Goal: Information Seeking & Learning: Learn about a topic

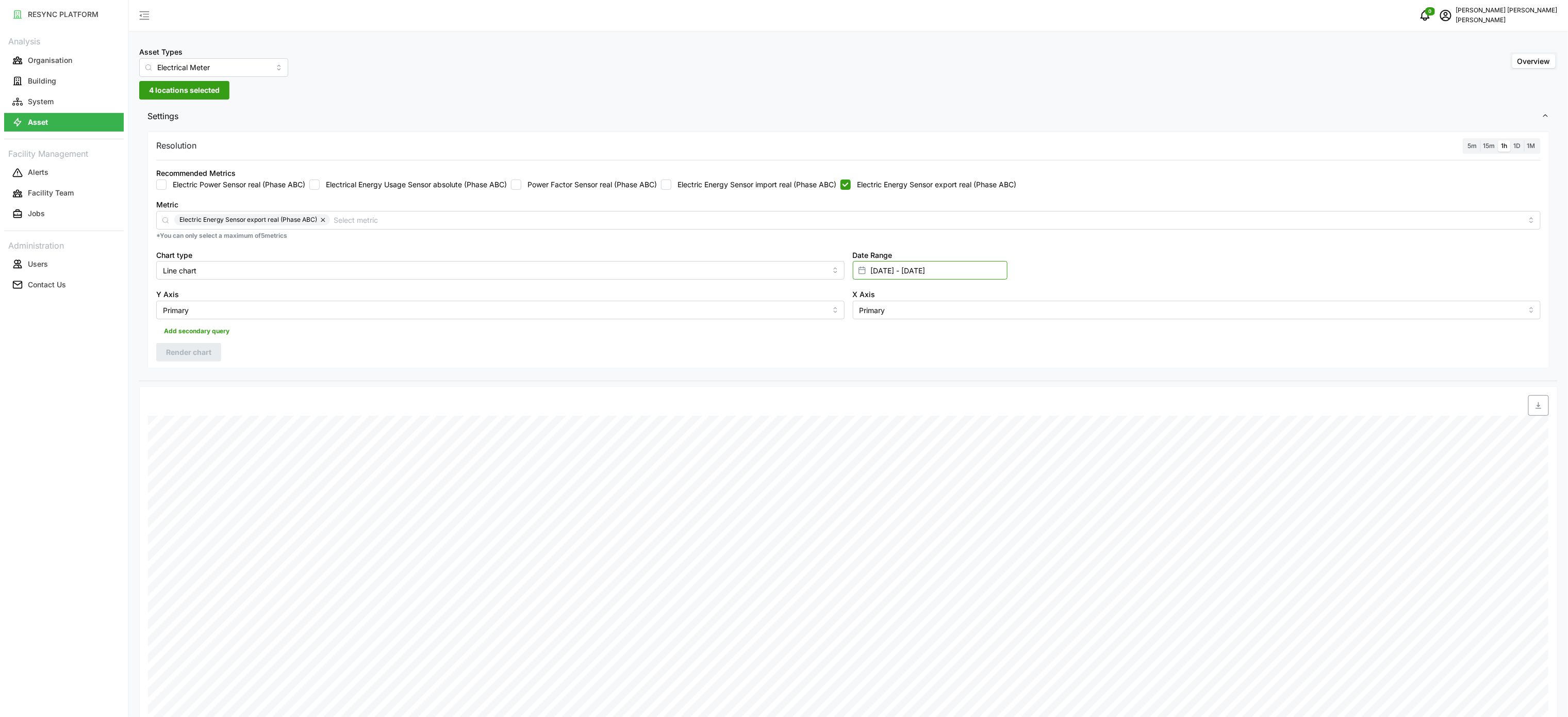
click at [911, 267] on input "28 Sep 2025 - 28 Sep 2025" at bounding box center [930, 269] width 155 height 18
drag, startPoint x: 911, startPoint y: 267, endPoint x: 879, endPoint y: 453, distance: 188.7
click at [879, 456] on button "29" at bounding box center [875, 450] width 18 height 18
type input "28 Sep 2025 - 29 Sep 2025"
type input "29 Sep 2025"
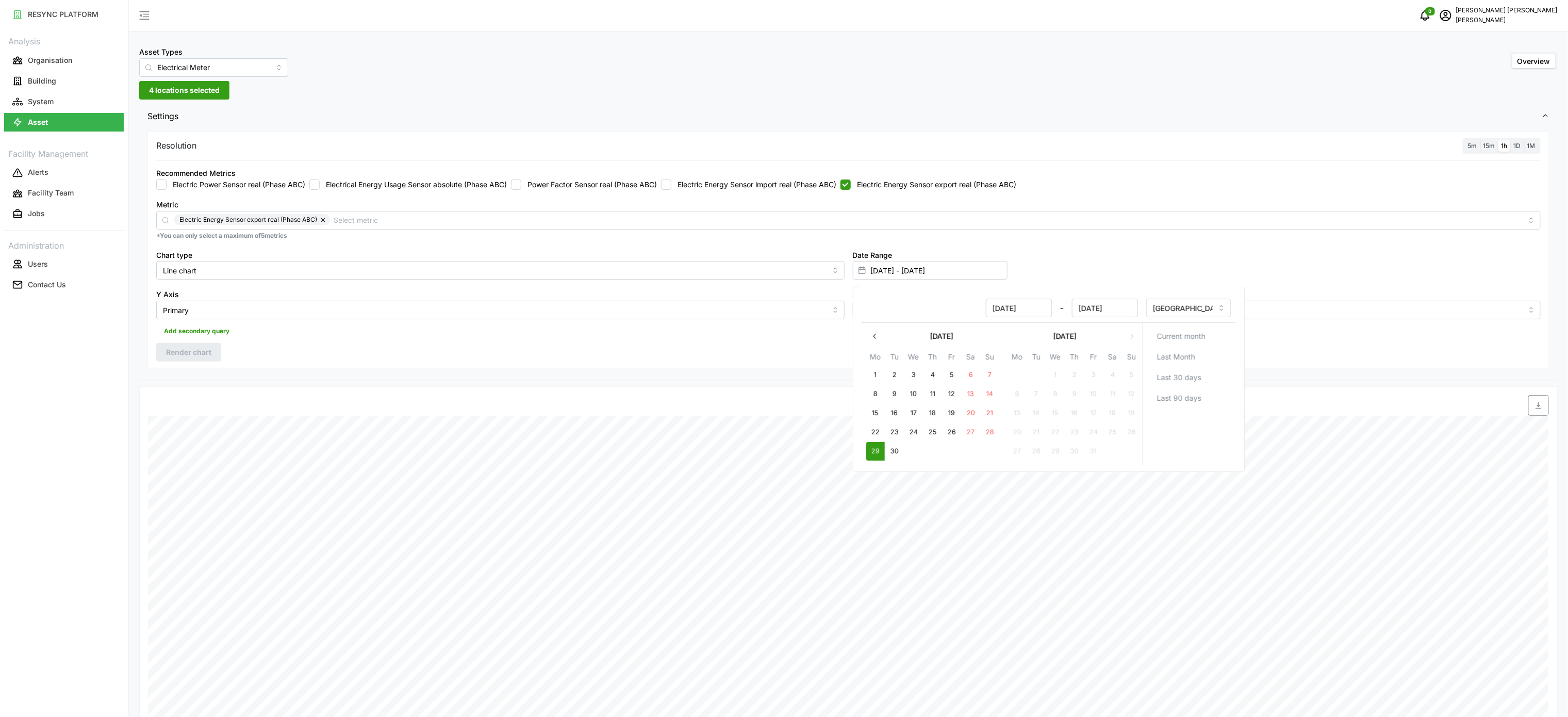
click at [879, 453] on button "29" at bounding box center [875, 450] width 18 height 18
type input "29 Sep 2025 - 29 Sep 2025"
type input "29 Sep 2025"
click at [878, 452] on button "29" at bounding box center [875, 450] width 18 height 18
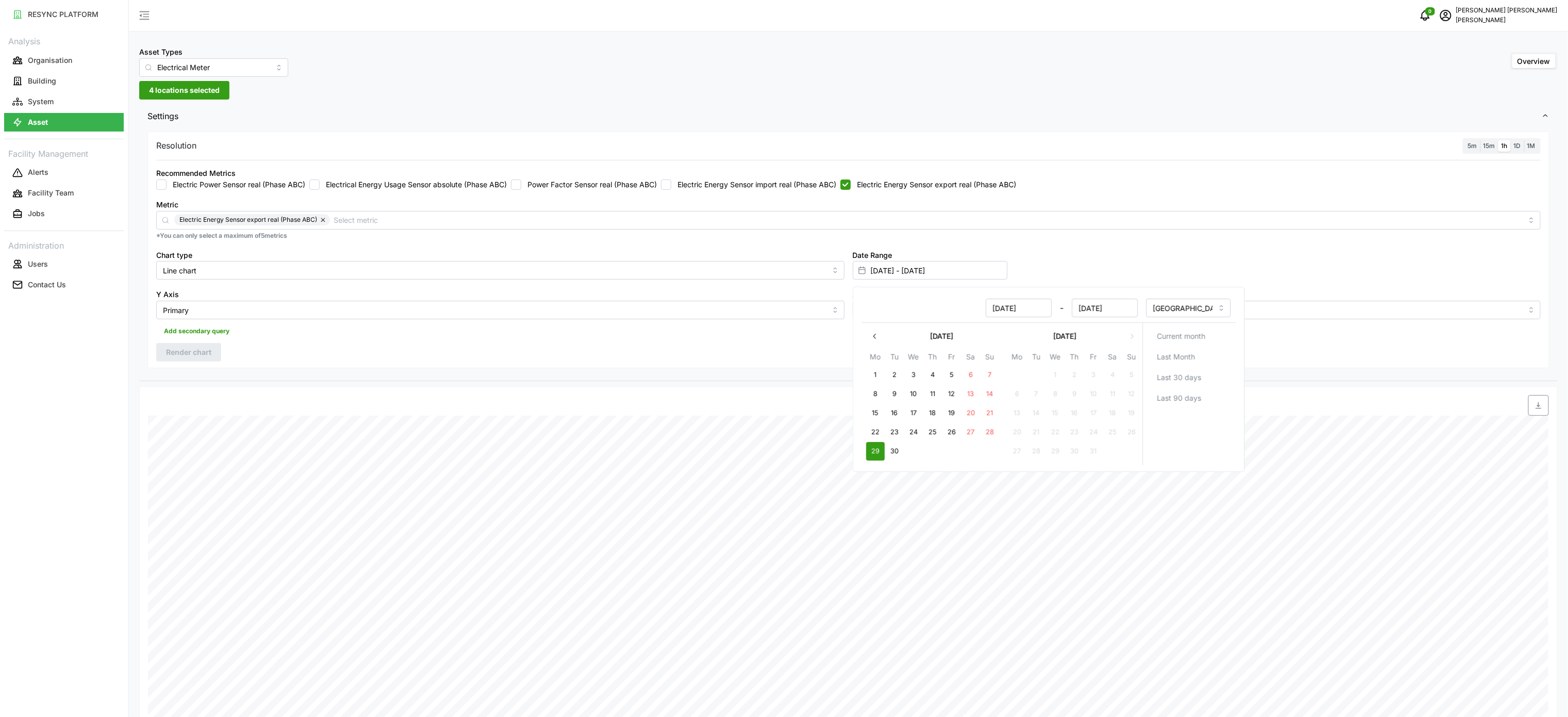
click at [727, 410] on div at bounding box center [1025, 405] width 1049 height 20
click at [794, 190] on label "Electric Energy Sensor import real (Phase ABC)" at bounding box center [754, 185] width 165 height 10
click at [671, 190] on input "Electric Energy Sensor import real (Phase ABC)" at bounding box center [666, 185] width 10 height 10
checkbox input "true"
click at [847, 180] on div "Electric Power Sensor real (Phase ABC) Electrical Energy Usage Sensor absolute …" at bounding box center [849, 185] width 1385 height 10
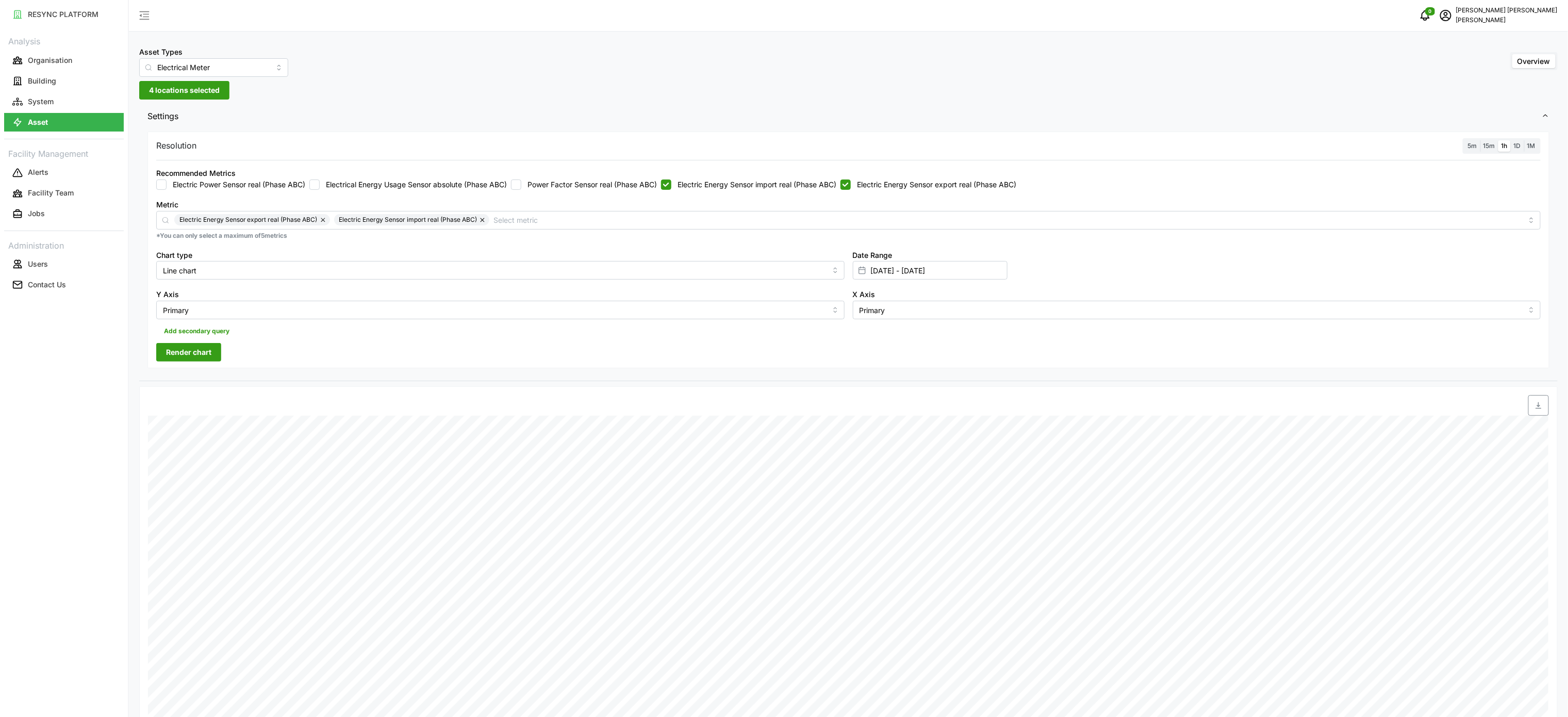
click at [851, 180] on input "Electric Energy Sensor export real (Phase ABC)" at bounding box center [846, 185] width 10 height 10
checkbox input "false"
click at [215, 356] on button "Render chart" at bounding box center [188, 352] width 65 height 18
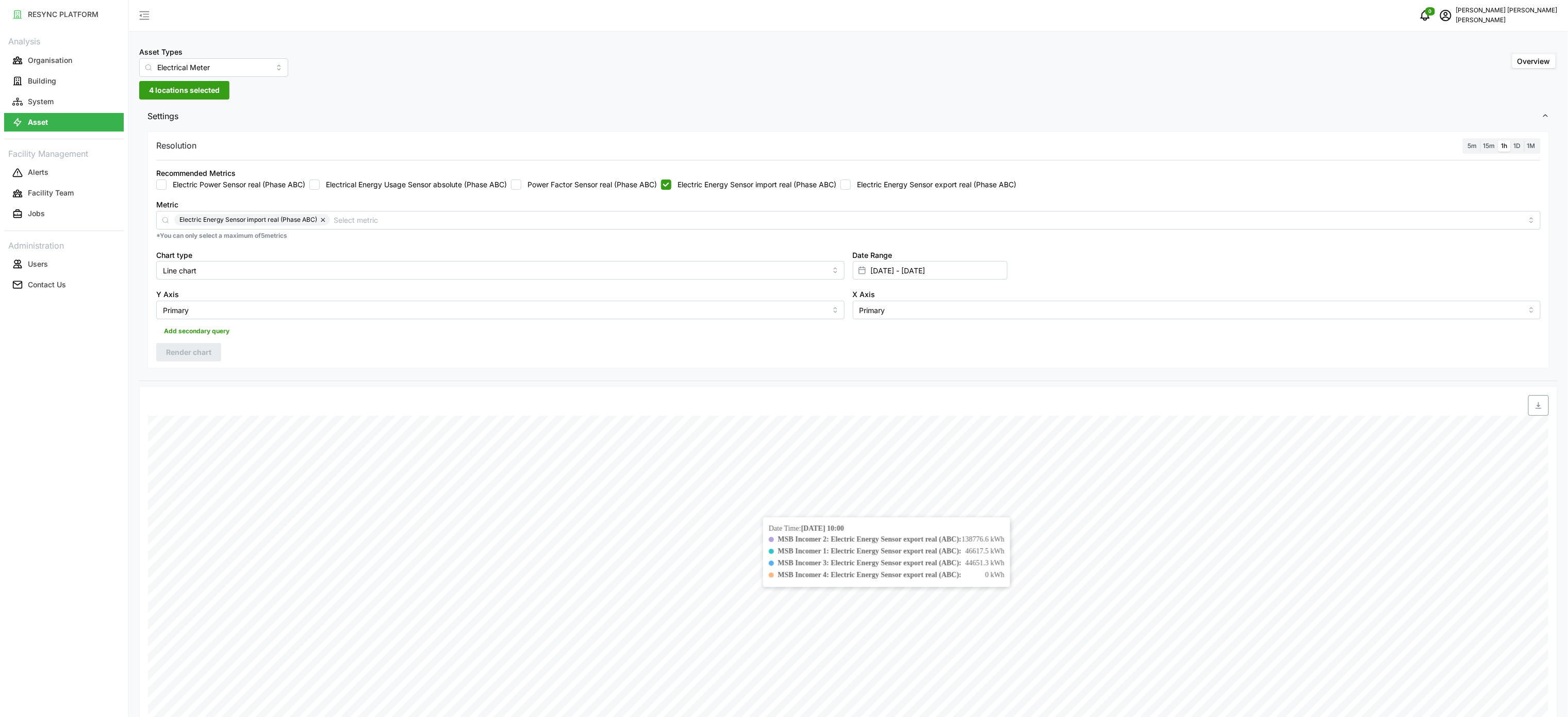
scroll to position [206, 0]
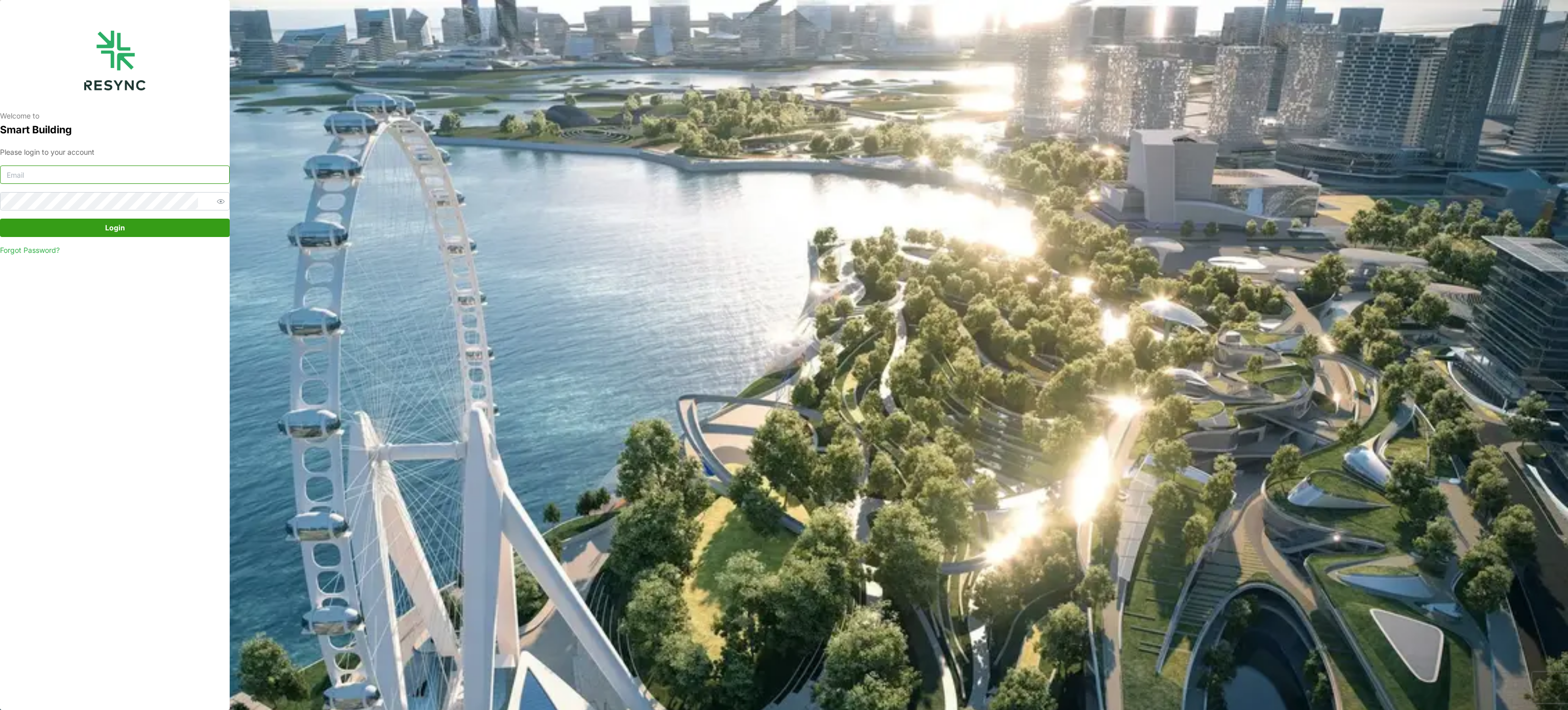
type input "[PERSON_NAME][EMAIL_ADDRESS][PERSON_NAME][DOMAIN_NAME]"
click at [112, 236] on button "Login" at bounding box center [115, 227] width 230 height 18
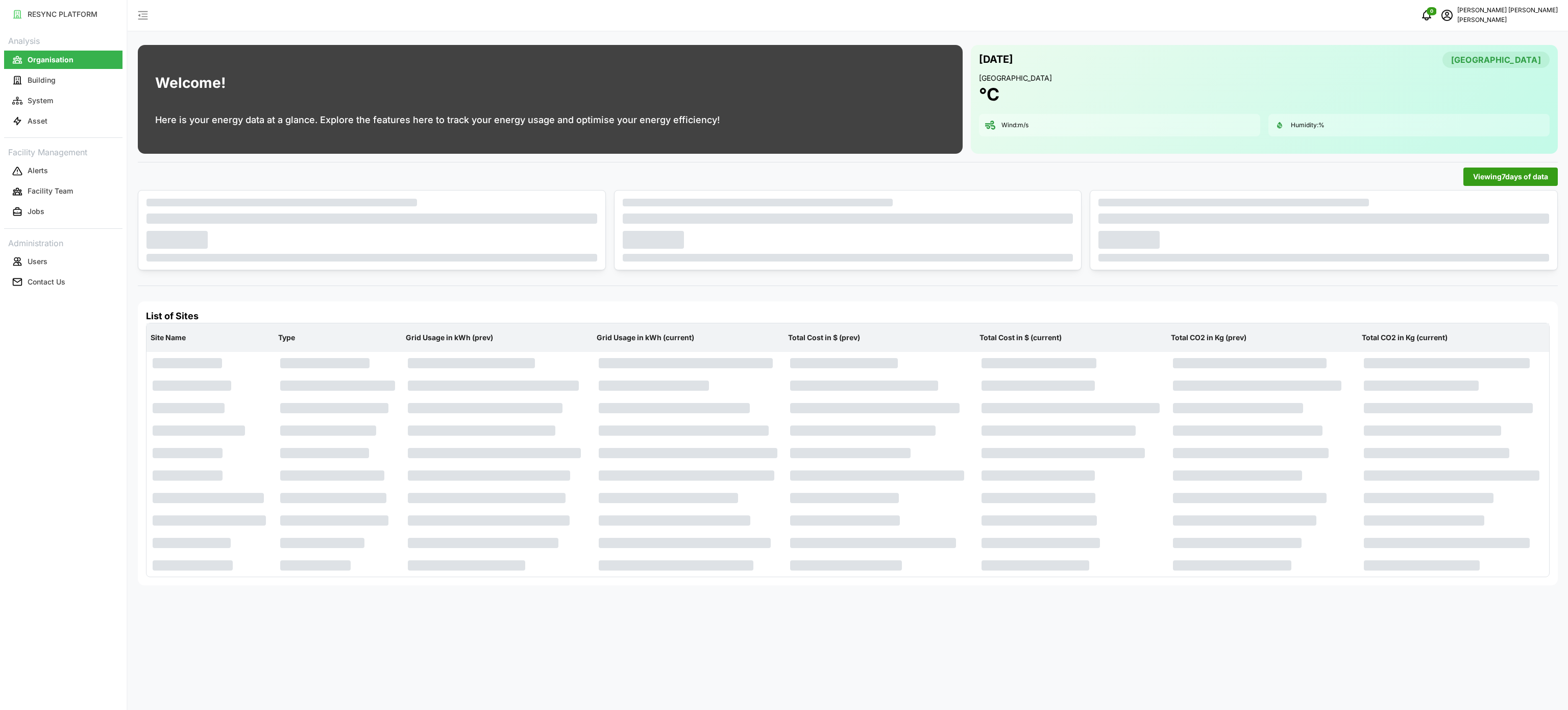
click at [1083, 168] on div "Viewing 7 days of data" at bounding box center [848, 176] width 1421 height 18
click at [60, 119] on button "Asset" at bounding box center [64, 121] width 119 height 18
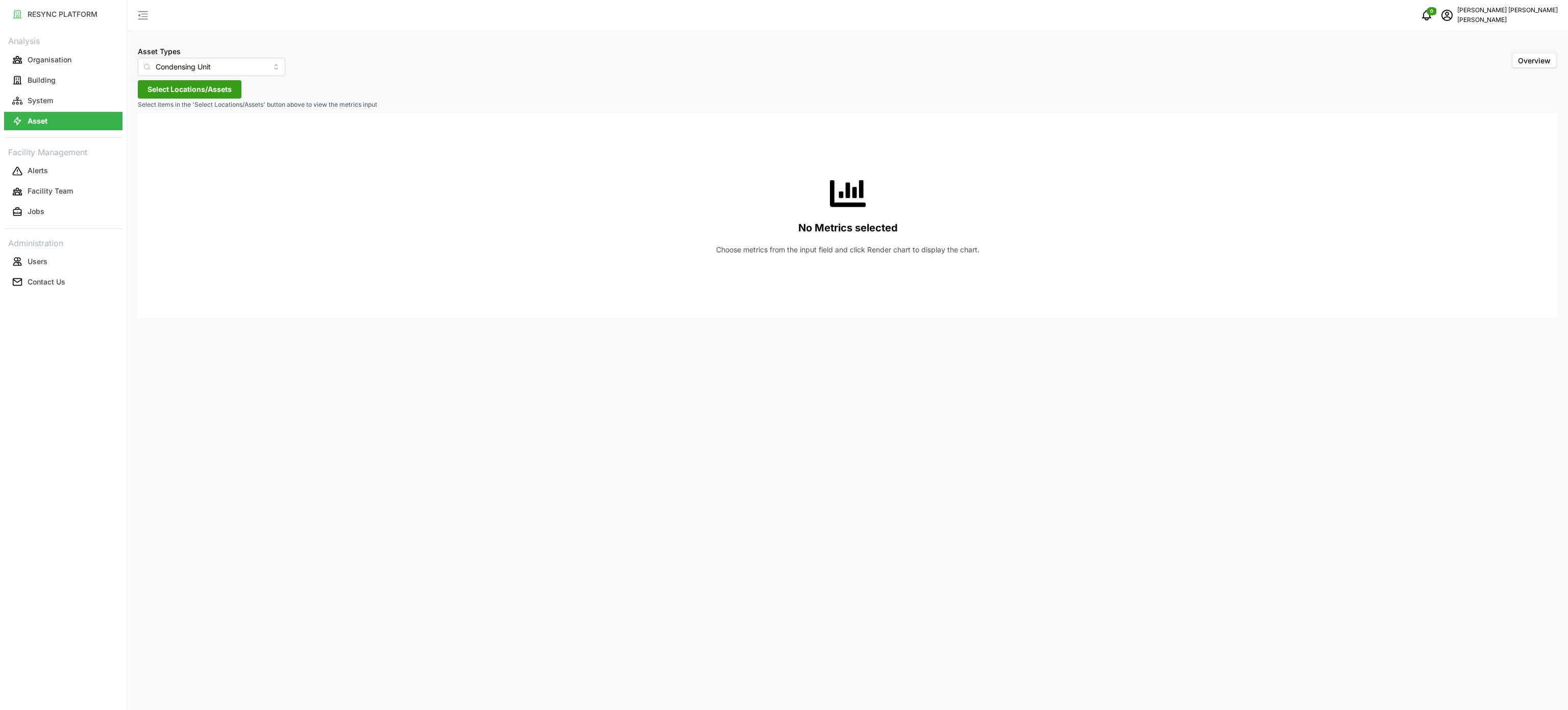
click at [242, 93] on div "Asset Types Condensing Unit Overview Select Locations/Assets Select items in th…" at bounding box center [848, 355] width 1441 height 710
click at [233, 92] on button "Select Locations/Assets" at bounding box center [189, 89] width 103 height 18
click at [252, 74] on input "Condensing Unit" at bounding box center [212, 67] width 147 height 18
click at [222, 134] on div "Electrical Meter" at bounding box center [205, 126] width 129 height 17
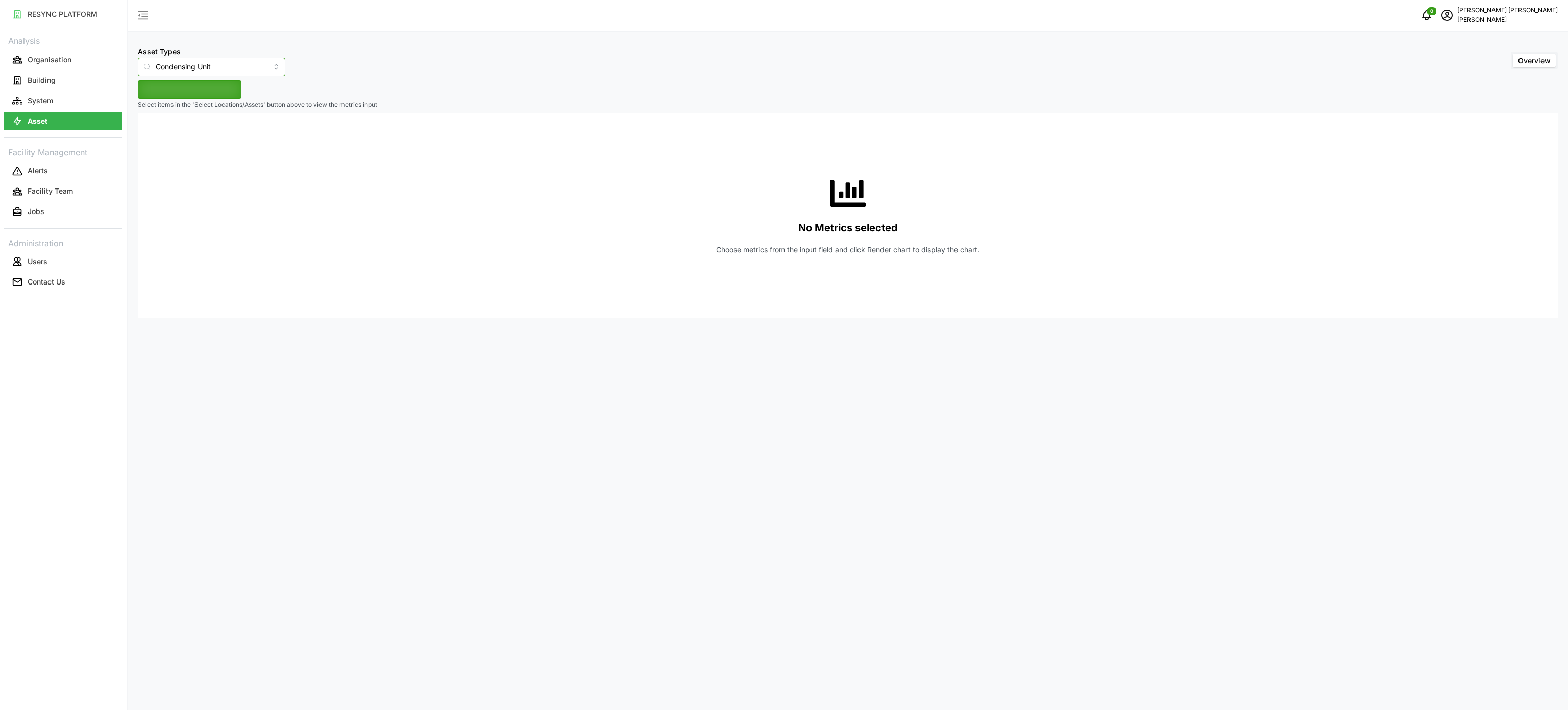
type input "Electrical Meter"
click at [265, 61] on input "Electrical Meter" at bounding box center [212, 67] width 147 height 18
drag, startPoint x: 300, startPoint y: 156, endPoint x: 282, endPoint y: 140, distance: 24.1
click at [304, 156] on div "No Metrics selected Choose metrics from the input field and click Render chart …" at bounding box center [848, 215] width 1404 height 204
click at [222, 91] on span "Select Locations/Assets" at bounding box center [189, 90] width 85 height 17
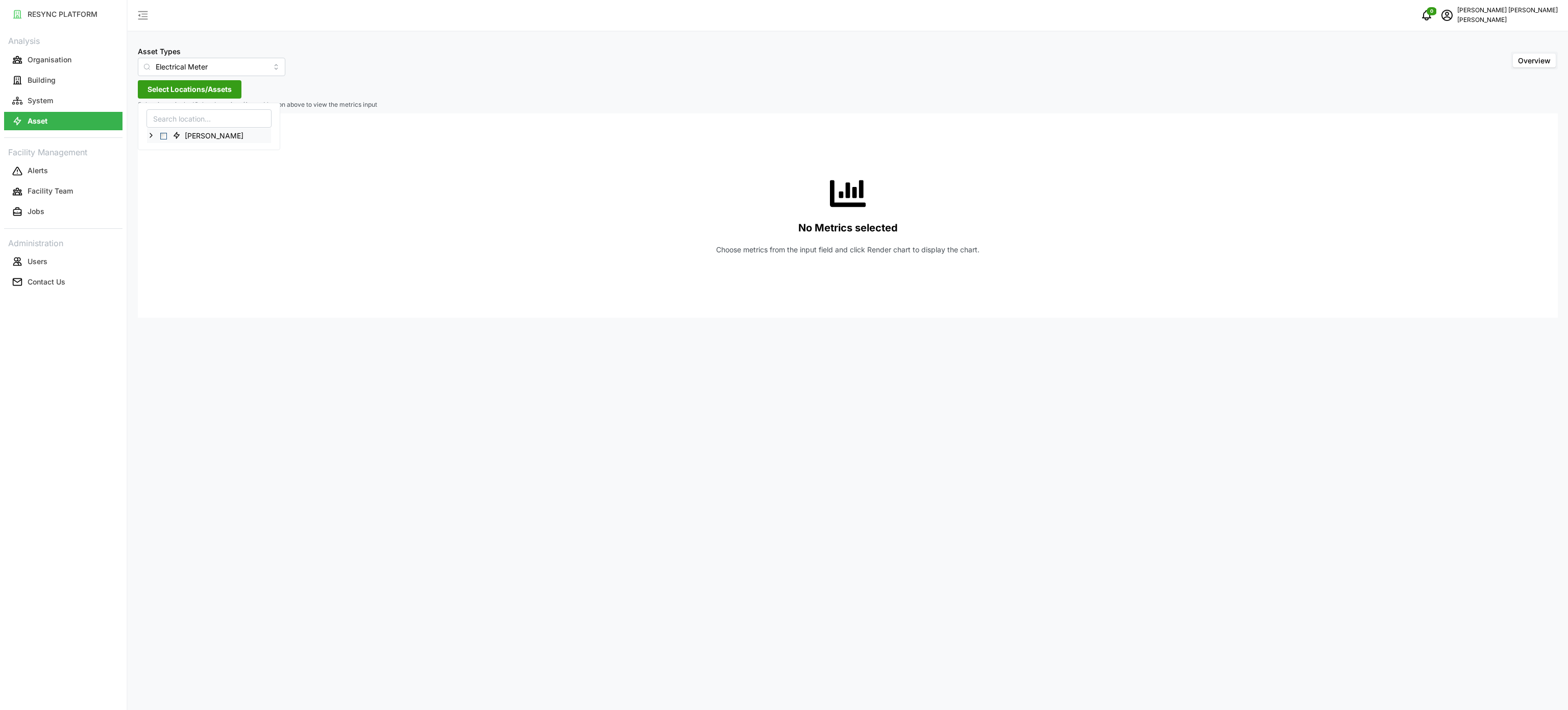
click at [153, 135] on icon at bounding box center [150, 134] width 8 height 8
click at [158, 167] on icon at bounding box center [159, 164] width 8 height 8
click at [166, 179] on icon at bounding box center [167, 179] width 8 height 8
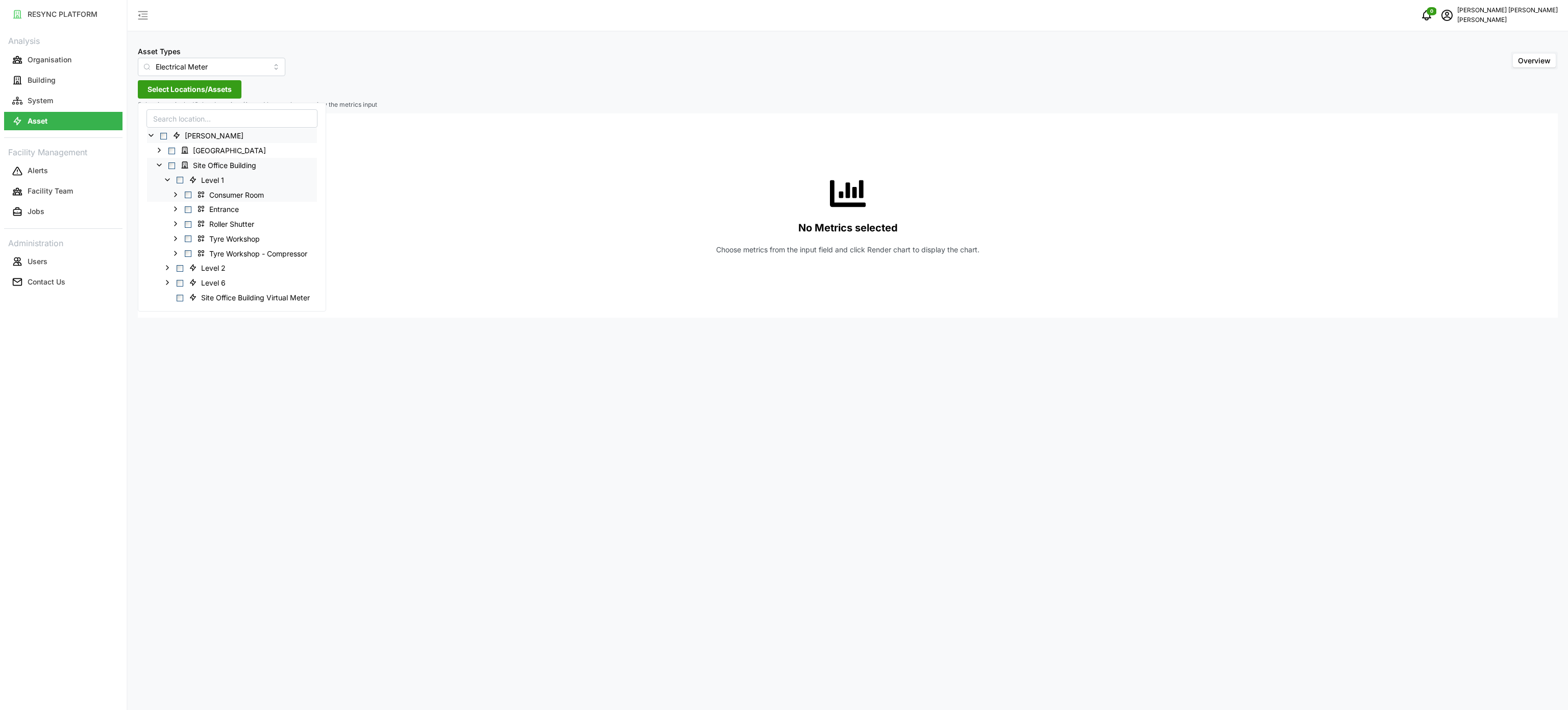
click at [173, 194] on icon at bounding box center [175, 194] width 8 height 8
click at [184, 234] on div "MSB" at bounding box center [231, 238] width 170 height 14
click at [184, 241] on icon at bounding box center [184, 238] width 8 height 8
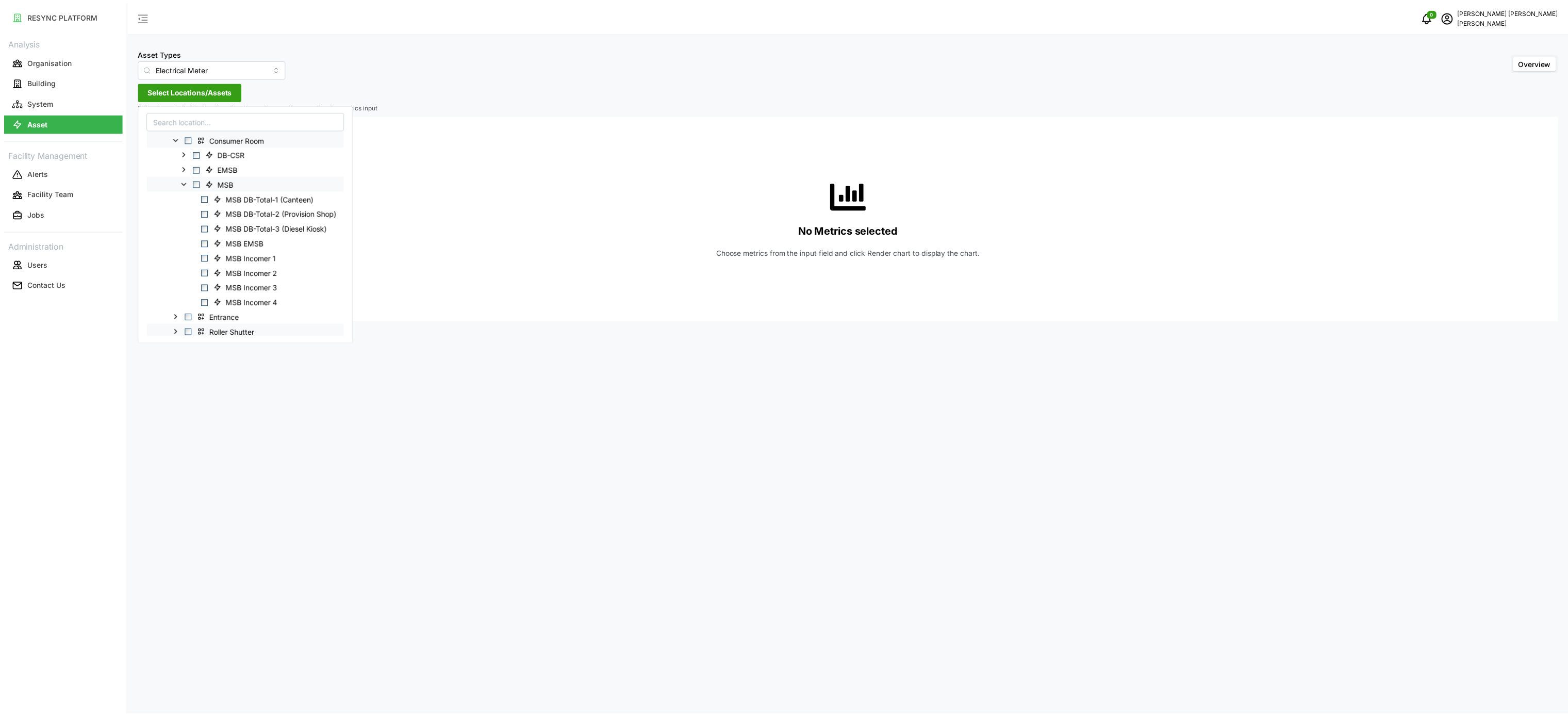
scroll to position [103, 0]
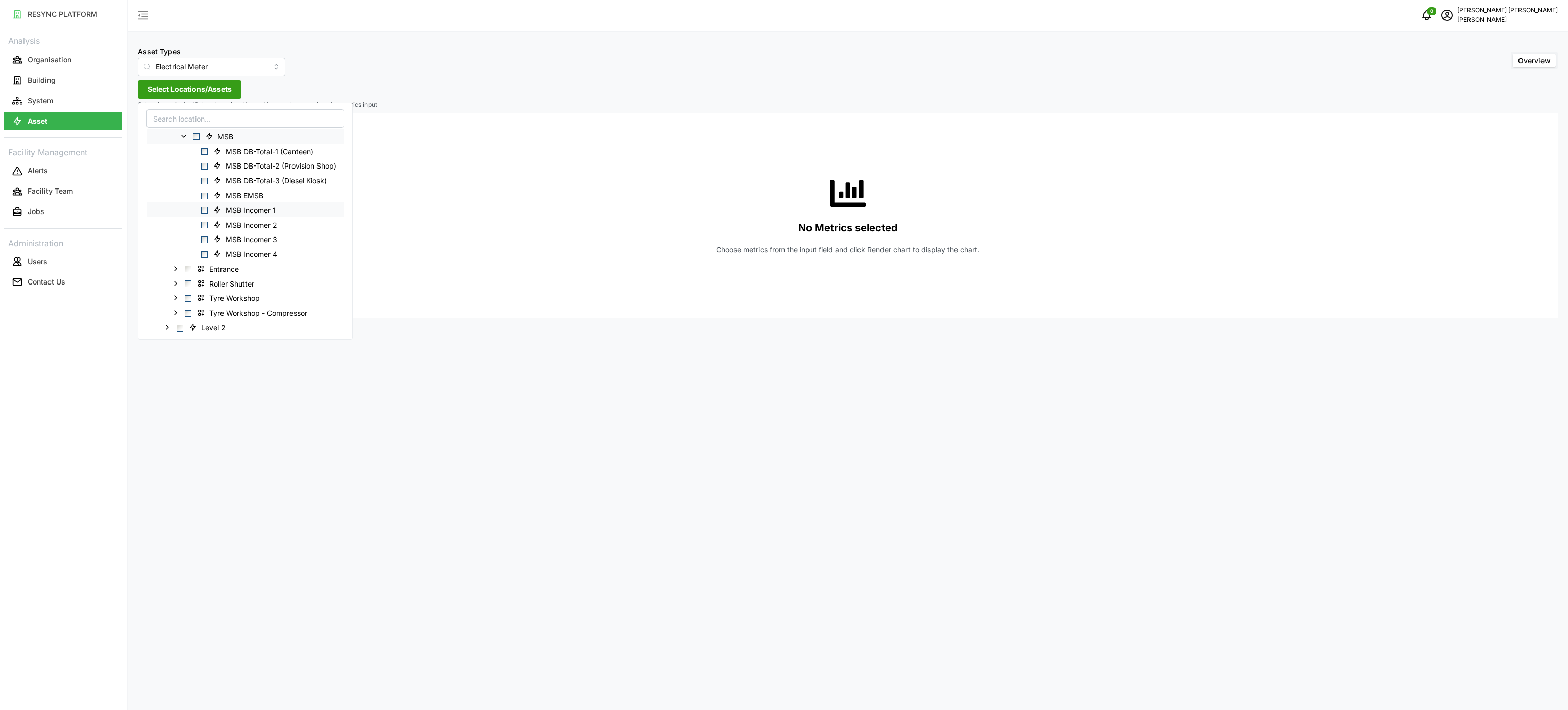
click at [206, 212] on span "Select MSB Incomer 1" at bounding box center [204, 210] width 7 height 7
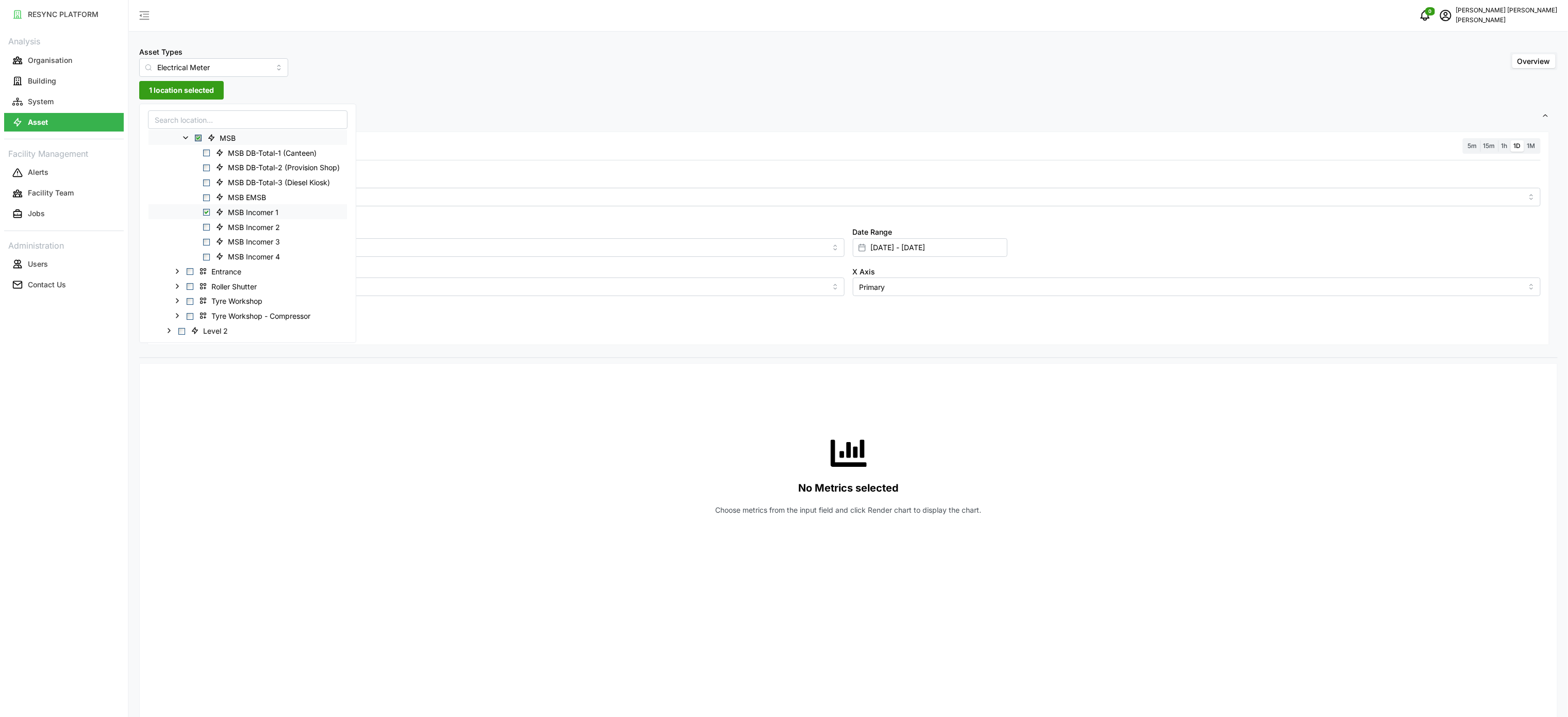
click at [210, 214] on span "Select MSB Incomer 1" at bounding box center [206, 212] width 7 height 7
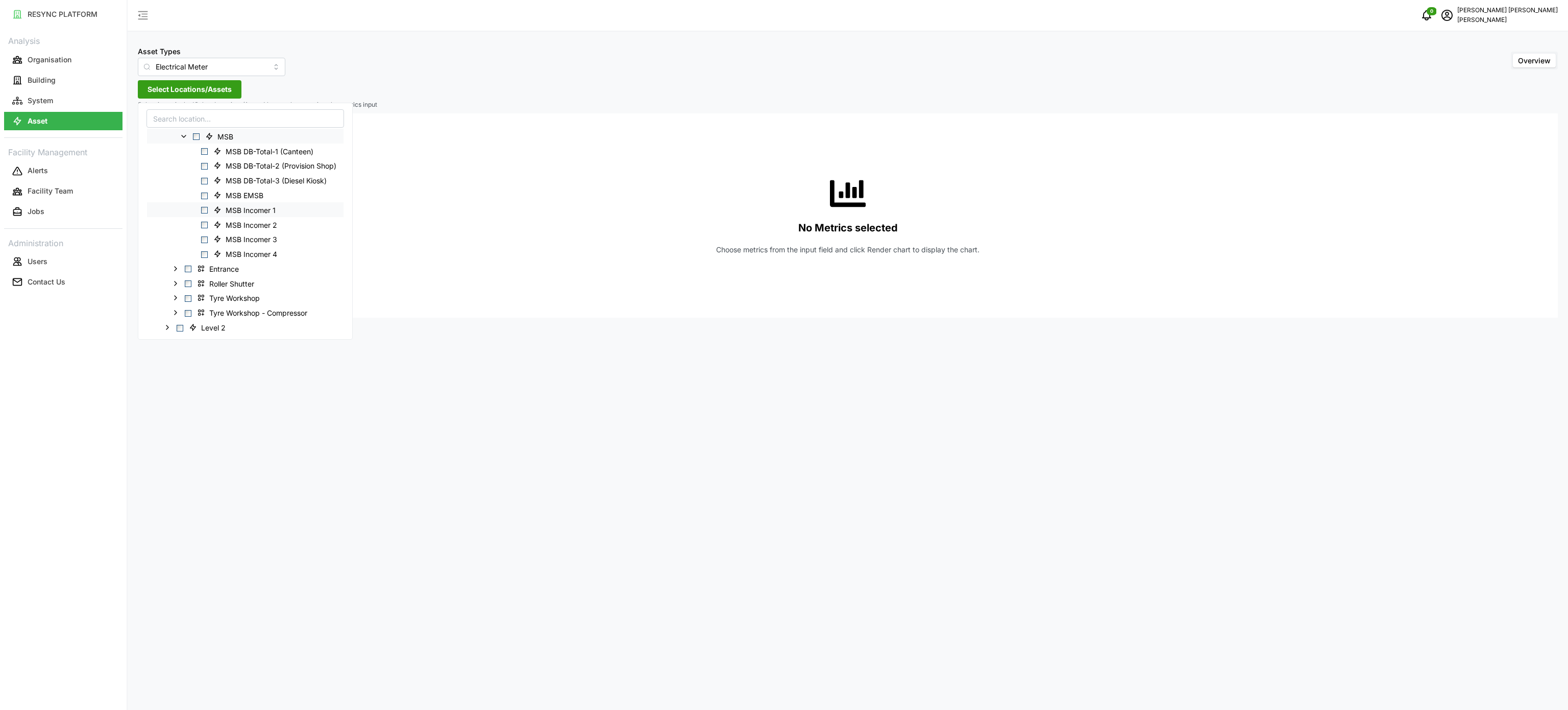
click at [202, 210] on span "Select MSB Incomer 1" at bounding box center [204, 210] width 7 height 7
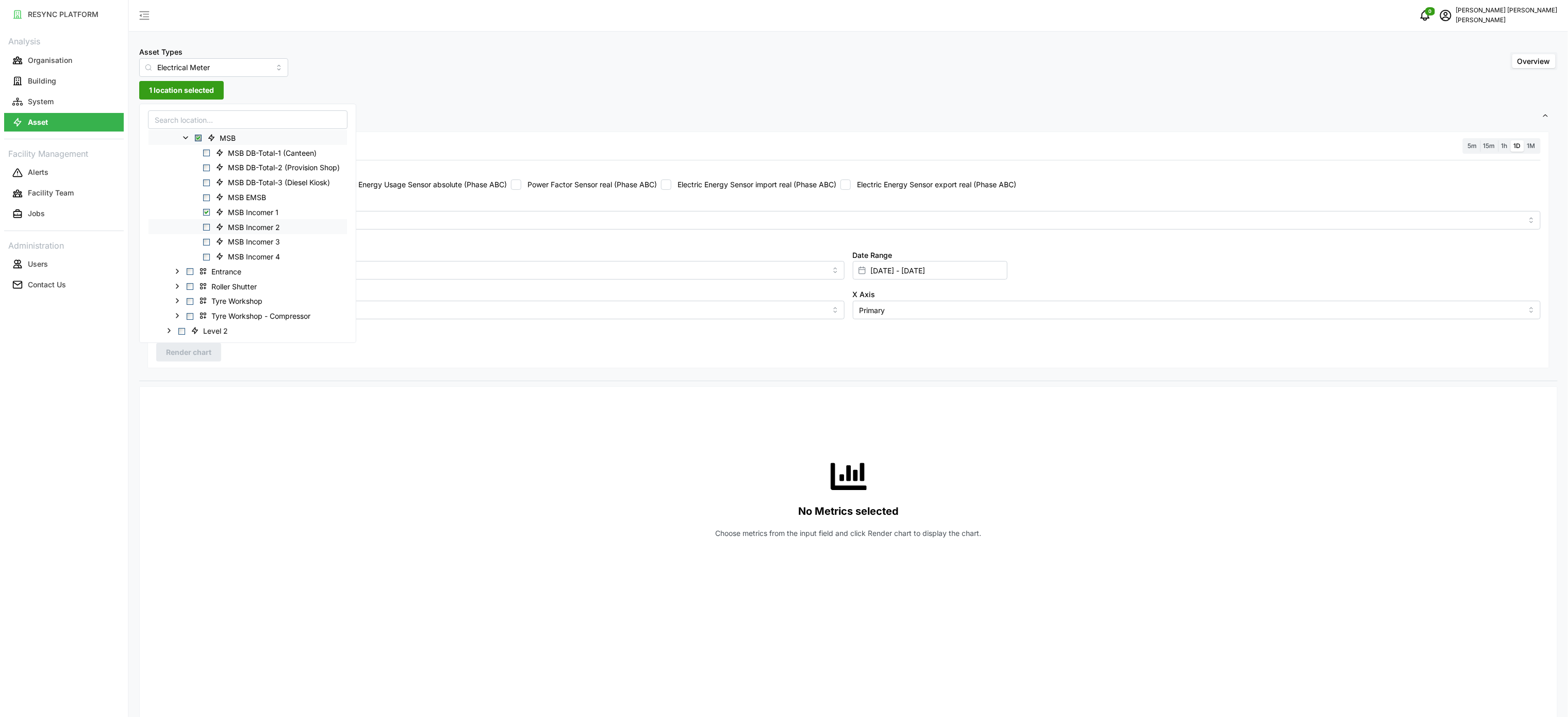
click at [203, 228] on div "MSB Incomer 2" at bounding box center [248, 226] width 199 height 15
click at [204, 239] on span "Select MSB Incomer 3" at bounding box center [206, 242] width 7 height 7
click at [206, 251] on div "MSB Incomer 4" at bounding box center [248, 256] width 199 height 15
click at [207, 222] on div "MSB Incomer 2" at bounding box center [248, 226] width 199 height 15
click at [207, 231] on span "Select MSB Incomer 2" at bounding box center [206, 226] width 7 height 7
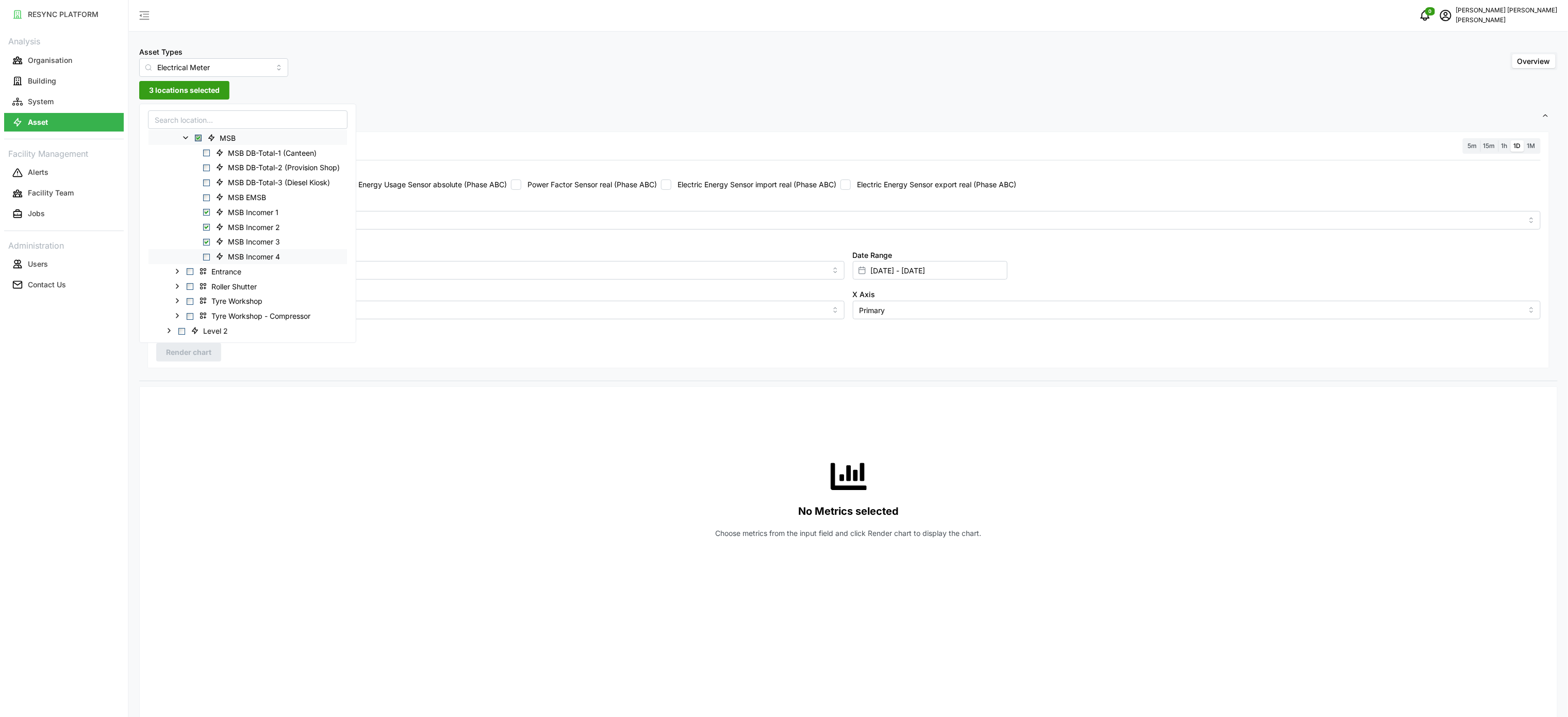
drag, startPoint x: 206, startPoint y: 255, endPoint x: 213, endPoint y: 263, distance: 10.6
click at [208, 255] on span "Select MSB Incomer 4" at bounding box center [206, 256] width 7 height 7
drag, startPoint x: 373, startPoint y: 420, endPoint x: 508, endPoint y: 333, distance: 160.6
click at [373, 420] on div "No Metrics selected Choose metrics from the input field and click Render chart …" at bounding box center [849, 498] width 1385 height 206
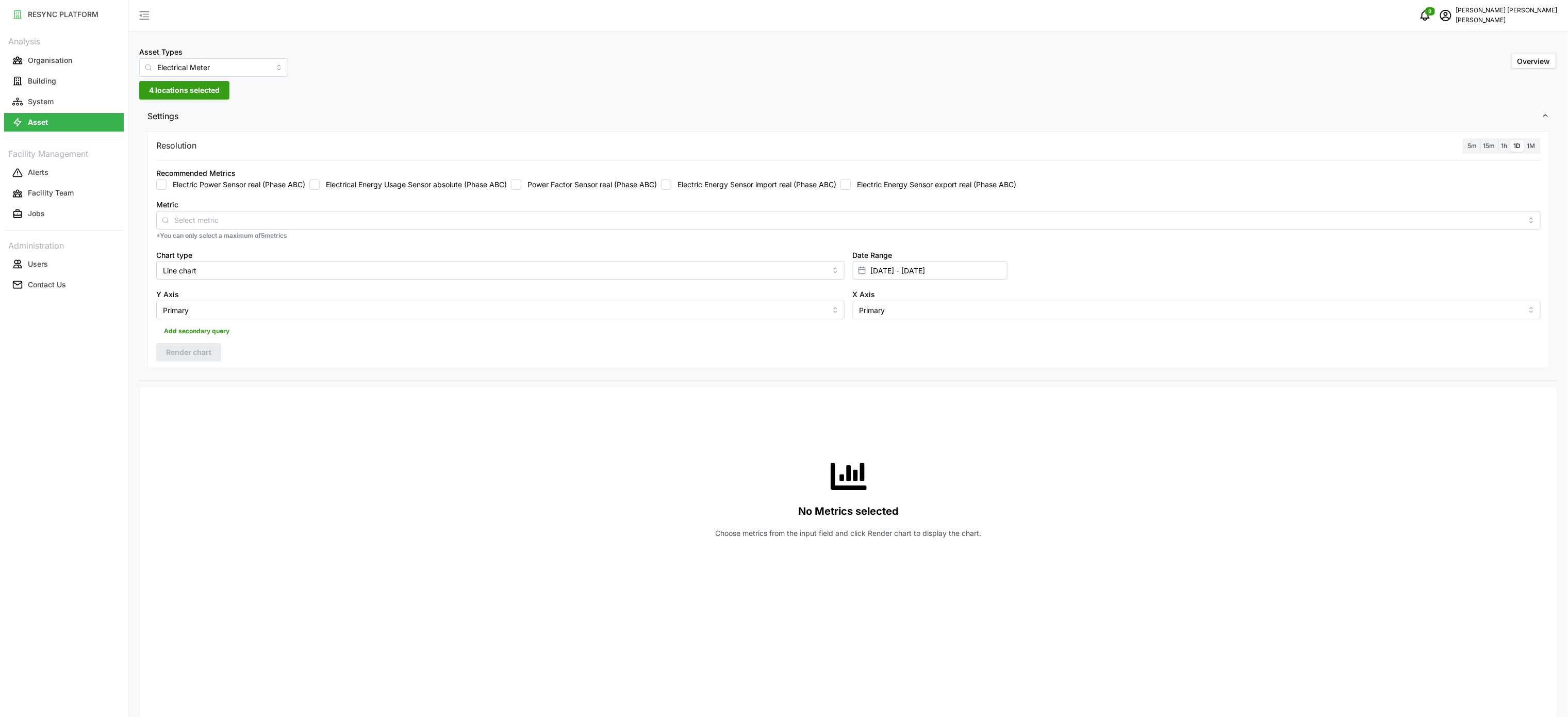
click at [747, 188] on label "Electric Energy Sensor import real (Phase ABC)" at bounding box center [754, 185] width 165 height 10
click at [671, 188] on input "Electric Energy Sensor import real (Phase ABC)" at bounding box center [666, 185] width 10 height 10
checkbox input "true"
click at [213, 354] on button "Render chart" at bounding box center [188, 352] width 65 height 18
click at [1494, 145] on span "15m" at bounding box center [1490, 145] width 12 height 8
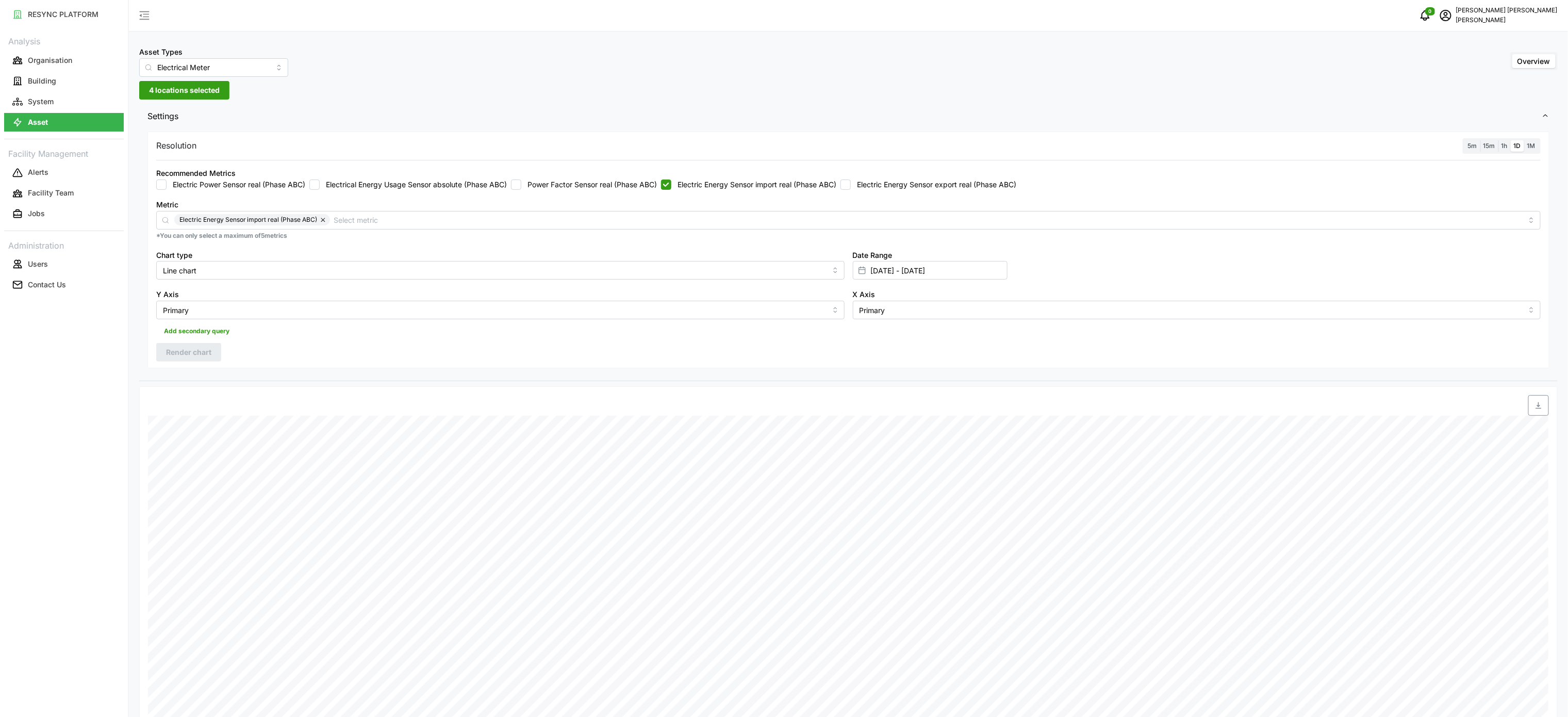
click at [1480, 140] on input "15m" at bounding box center [1480, 140] width 0 height 0
click at [1504, 150] on label "1h" at bounding box center [1504, 146] width 12 height 12
click at [1499, 140] on input "1h" at bounding box center [1499, 140] width 0 height 0
drag, startPoint x: 210, startPoint y: 353, endPoint x: 296, endPoint y: 351, distance: 86.0
click at [213, 352] on button "Render chart" at bounding box center [188, 352] width 65 height 18
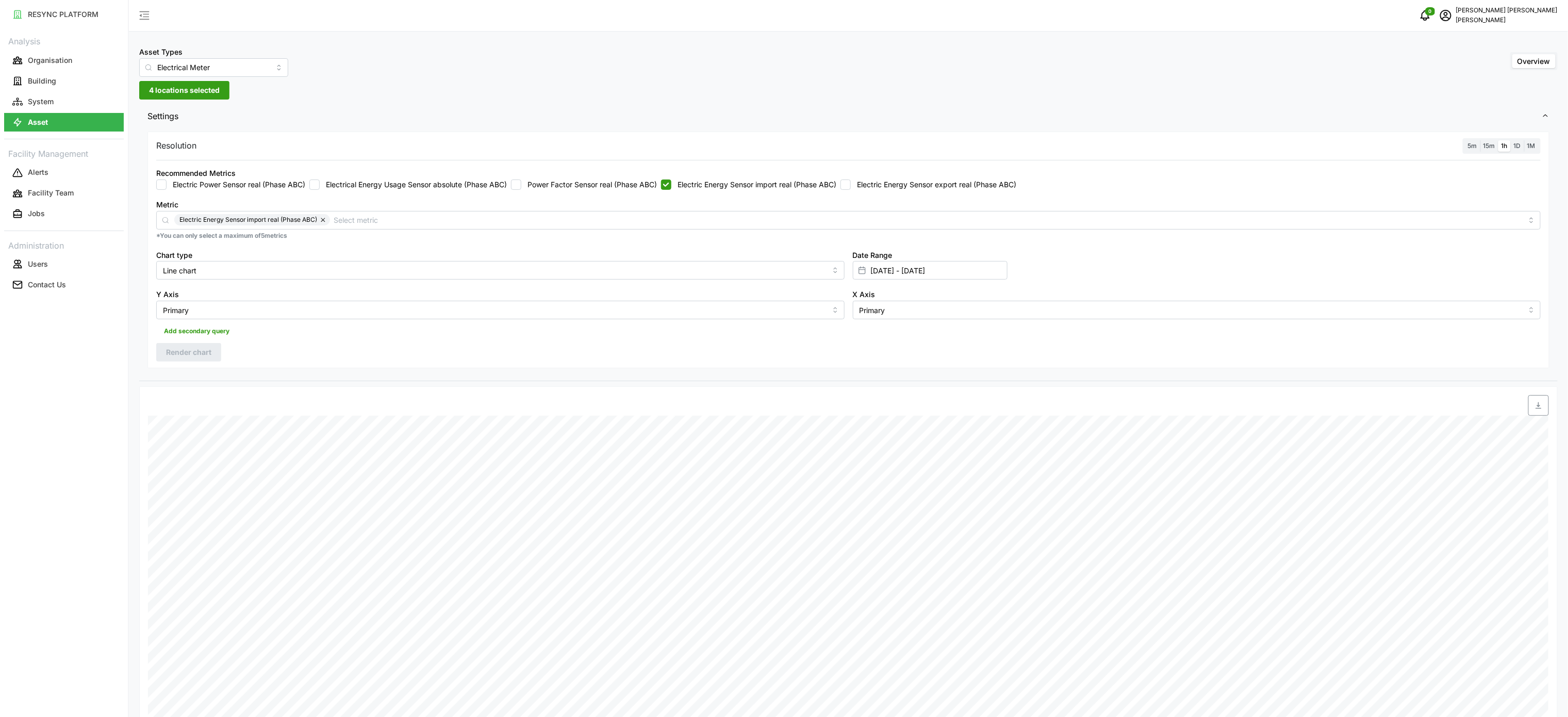
drag, startPoint x: 1546, startPoint y: 412, endPoint x: 1482, endPoint y: 351, distance: 88.4
click at [1543, 404] on span "button" at bounding box center [1539, 405] width 20 height 20
click at [949, 200] on div "Metric Electric Energy Sensor import real (Phase ABC)" at bounding box center [849, 213] width 1385 height 31
click at [937, 185] on label "Electric Energy Sensor export real (Phase ABC)" at bounding box center [933, 185] width 166 height 10
click at [851, 185] on input "Electric Energy Sensor export real (Phase ABC)" at bounding box center [846, 185] width 10 height 10
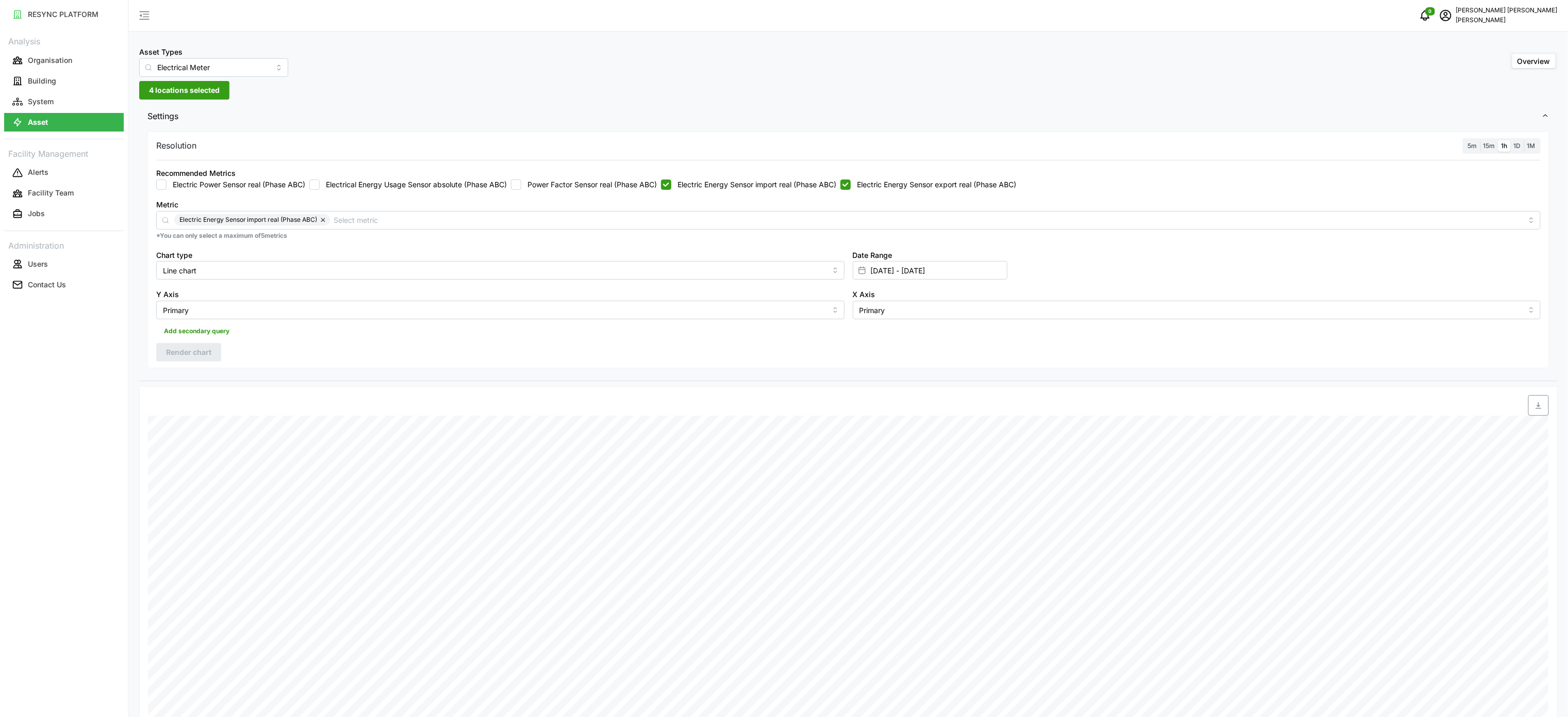
checkbox input "true"
click at [735, 182] on label "Electric Energy Sensor import real (Phase ABC)" at bounding box center [754, 185] width 165 height 10
click at [671, 182] on input "Electric Energy Sensor import real (Phase ABC)" at bounding box center [666, 185] width 10 height 10
checkbox input "false"
click at [226, 356] on div "Resolution 5m 15m 1h 1D 1M Recommended Metrics Electric Power Sensor real (Phas…" at bounding box center [849, 250] width 1402 height 237
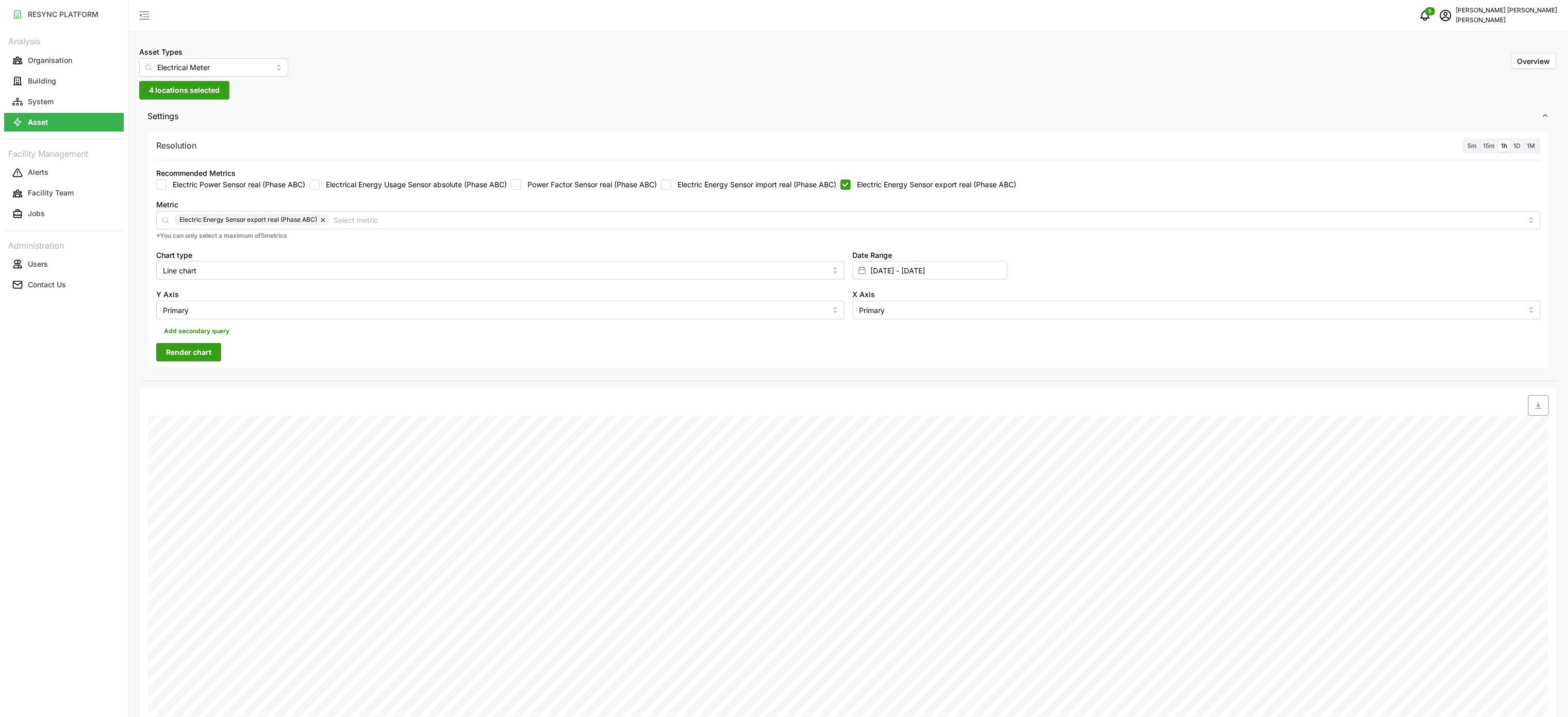
click at [221, 354] on button "Render chart" at bounding box center [188, 352] width 65 height 18
click at [1544, 403] on span "button" at bounding box center [1539, 405] width 20 height 20
